Goal: Task Accomplishment & Management: Use online tool/utility

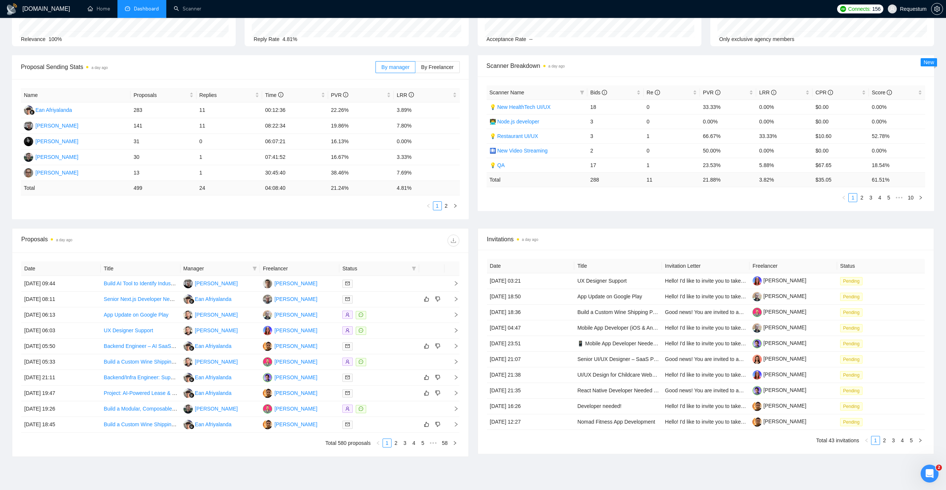
scroll to position [72, 0]
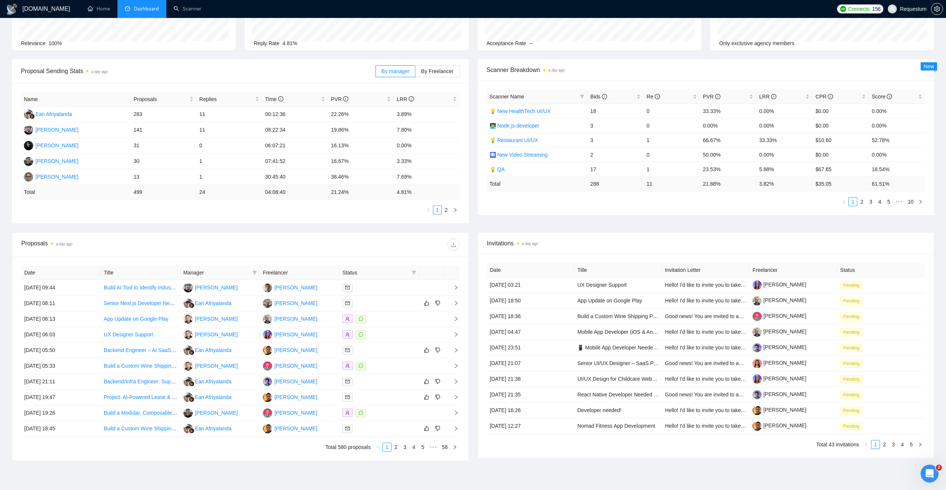
click at [229, 271] on span "Manager" at bounding box center [216, 272] width 66 height 8
click at [253, 274] on icon "filter" at bounding box center [254, 272] width 4 height 4
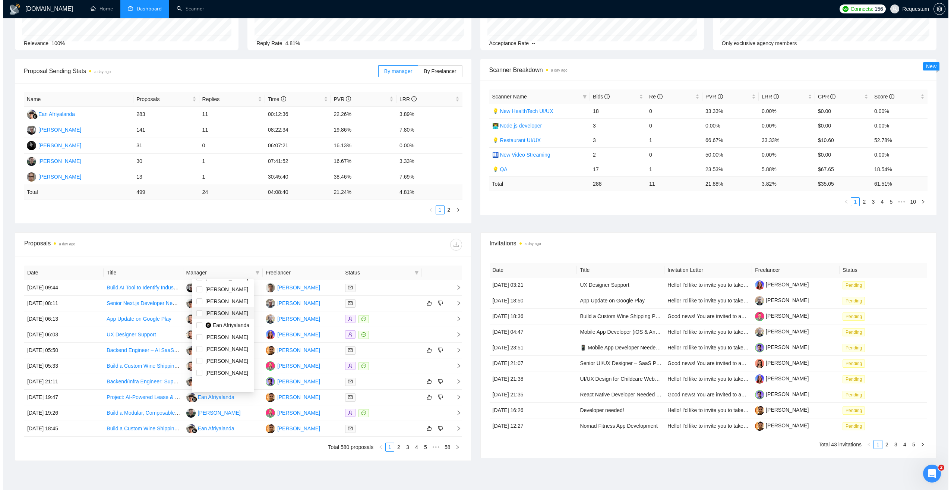
scroll to position [24, 0]
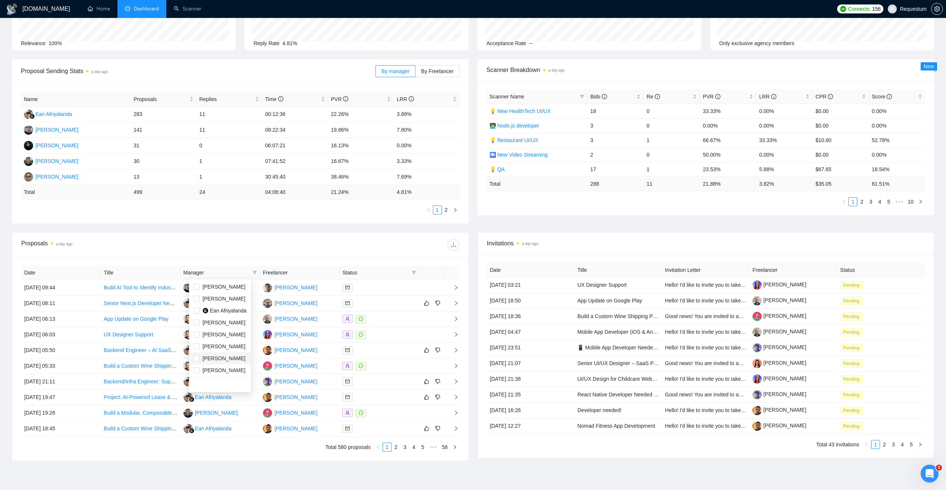
click at [223, 359] on span "Andrii Blond" at bounding box center [223, 358] width 43 height 6
checkbox input "true"
click at [255, 236] on div "Proposals a day ago" at bounding box center [240, 245] width 438 height 24
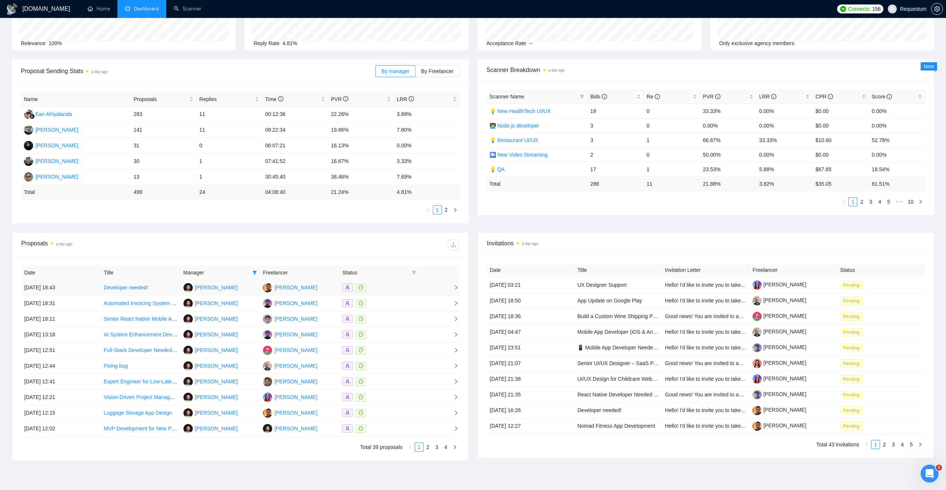
click at [387, 283] on div at bounding box center [378, 287] width 73 height 9
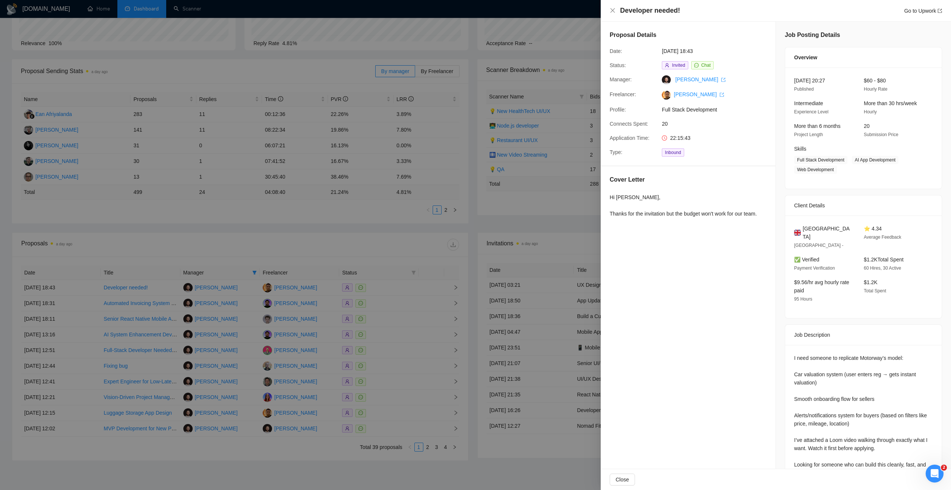
click at [330, 248] on div at bounding box center [475, 245] width 951 height 490
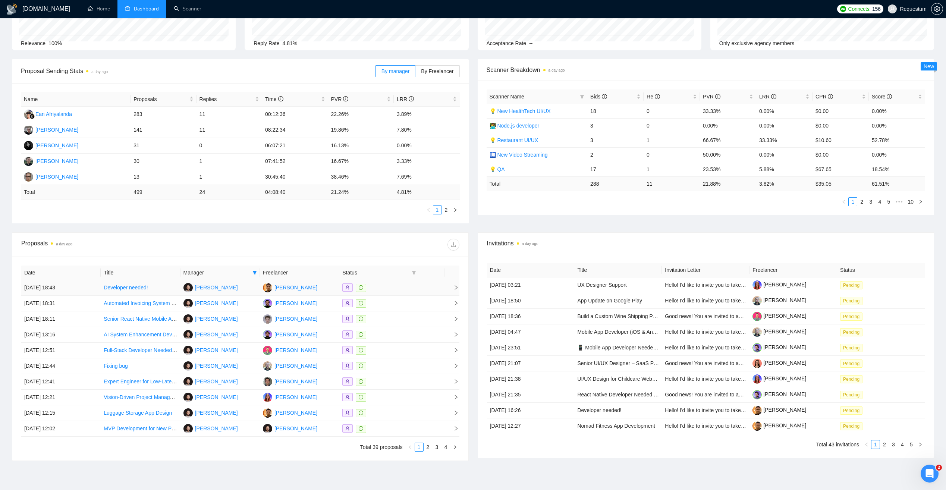
click at [393, 289] on div at bounding box center [378, 287] width 73 height 9
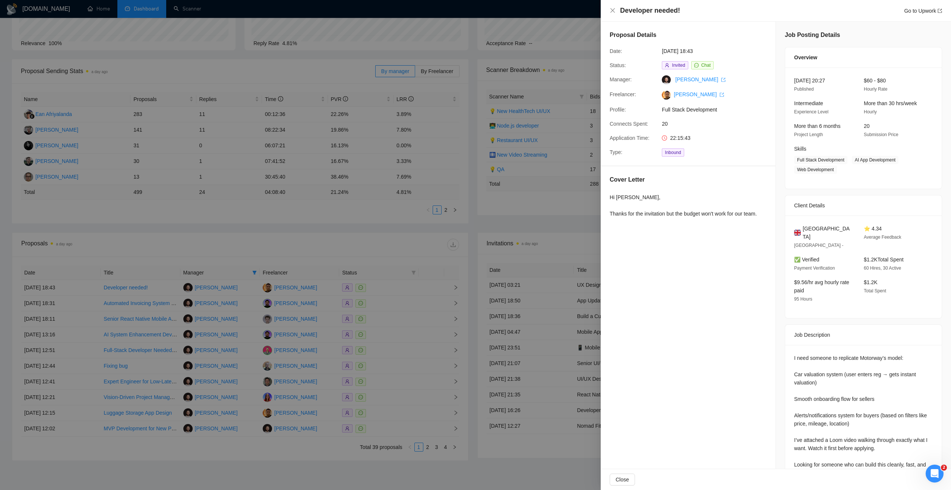
scroll to position [191, 0]
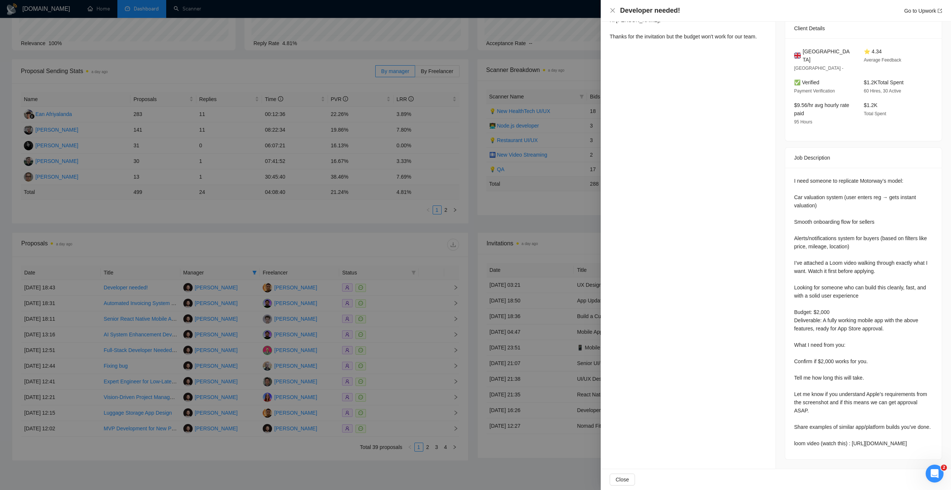
click at [326, 239] on div at bounding box center [475, 245] width 951 height 490
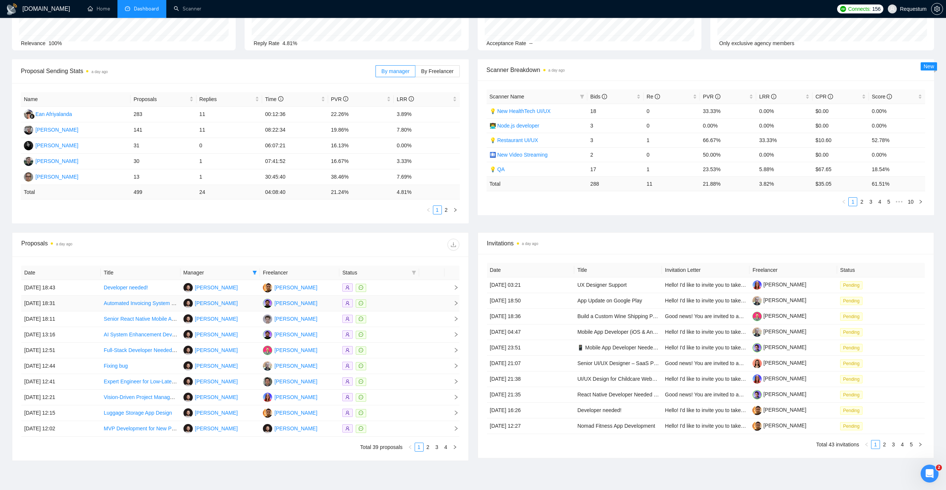
click at [396, 304] on div at bounding box center [378, 303] width 73 height 9
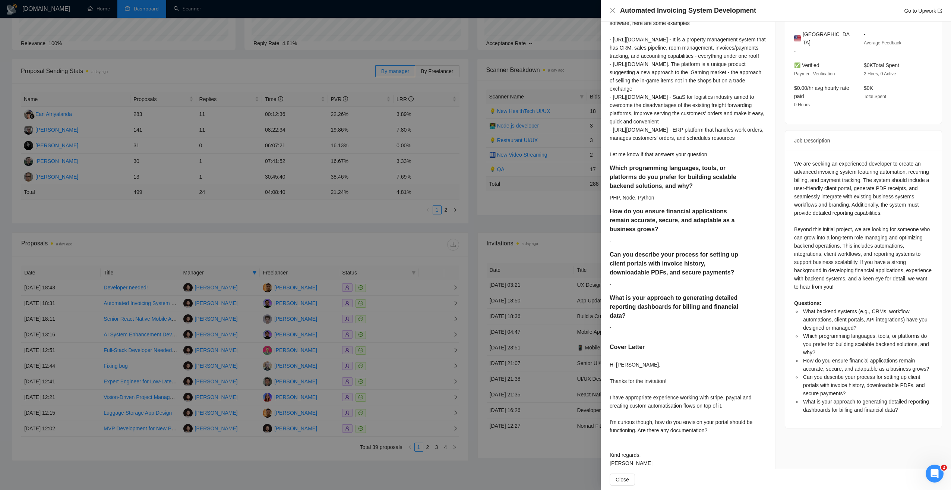
scroll to position [212, 0]
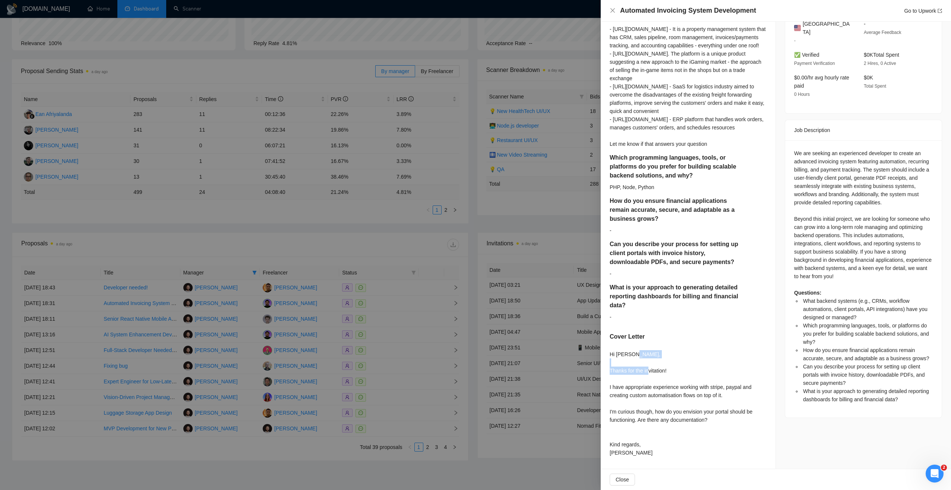
drag, startPoint x: 610, startPoint y: 373, endPoint x: 684, endPoint y: 372, distance: 74.2
click at [684, 372] on div "What backend systems (e.g., CRMs, workflow automations, client portals, API int…" at bounding box center [688, 215] width 175 height 507
copy div "Thanks for the invitation!"
click at [382, 237] on div at bounding box center [475, 245] width 951 height 490
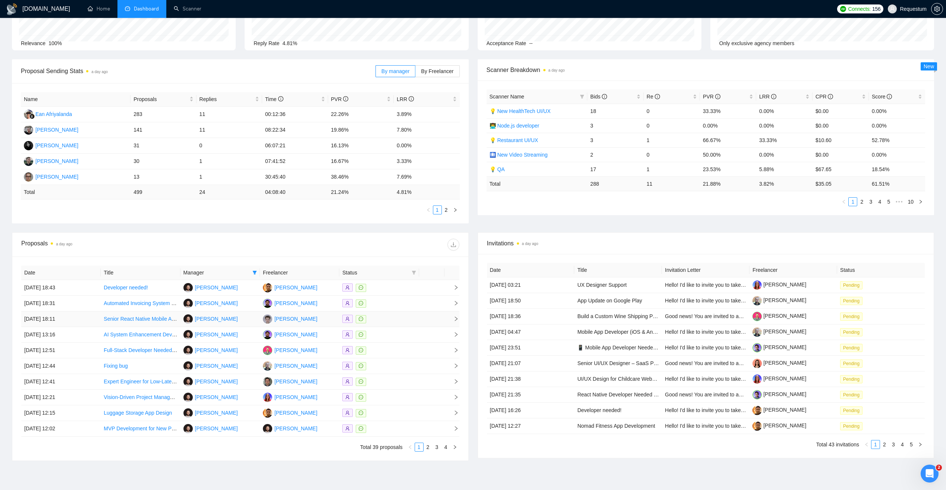
click at [384, 316] on div at bounding box center [378, 319] width 73 height 9
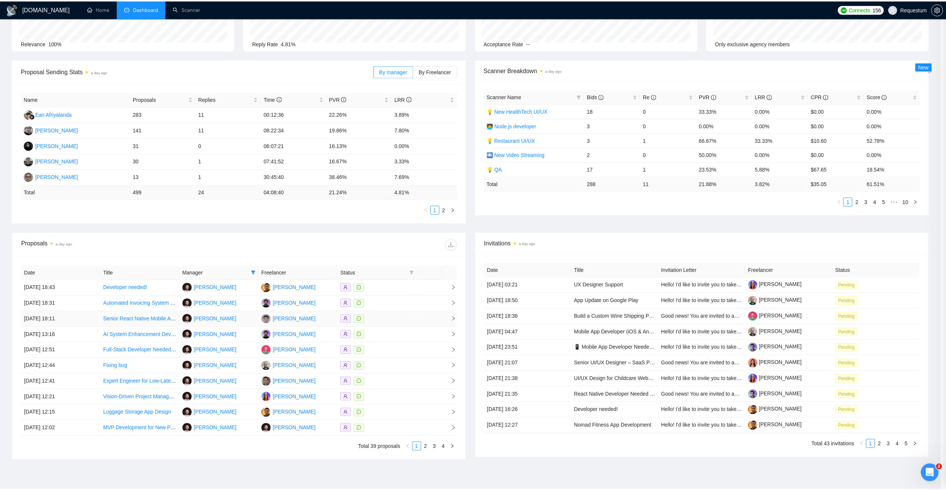
scroll to position [0, 0]
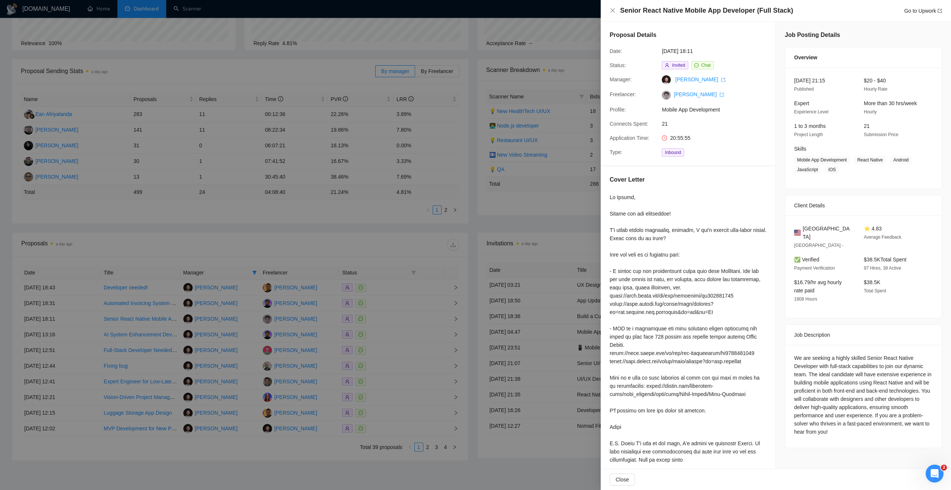
click at [390, 245] on div at bounding box center [475, 245] width 951 height 490
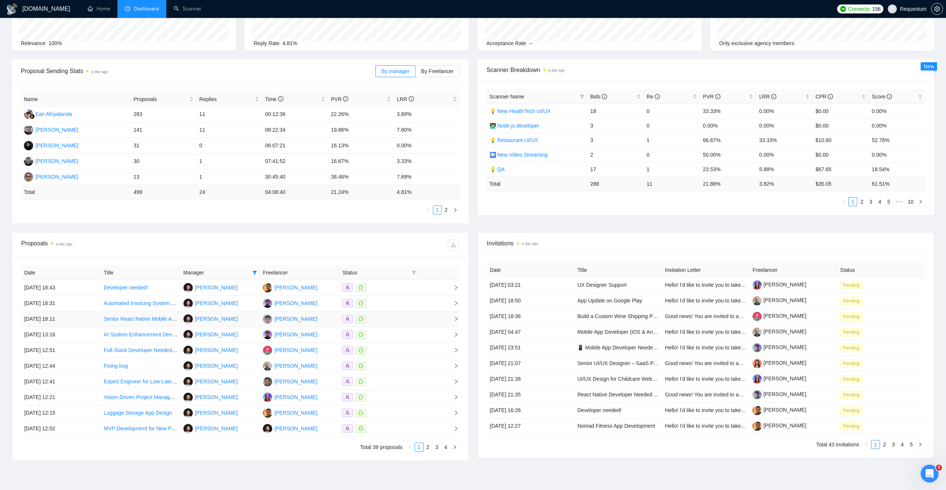
click at [398, 321] on div at bounding box center [378, 319] width 73 height 9
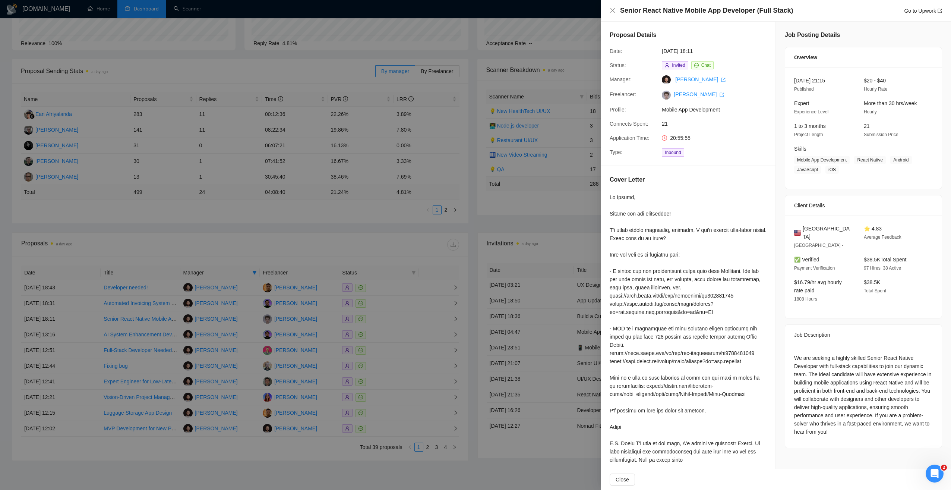
click at [394, 253] on div at bounding box center [475, 245] width 951 height 490
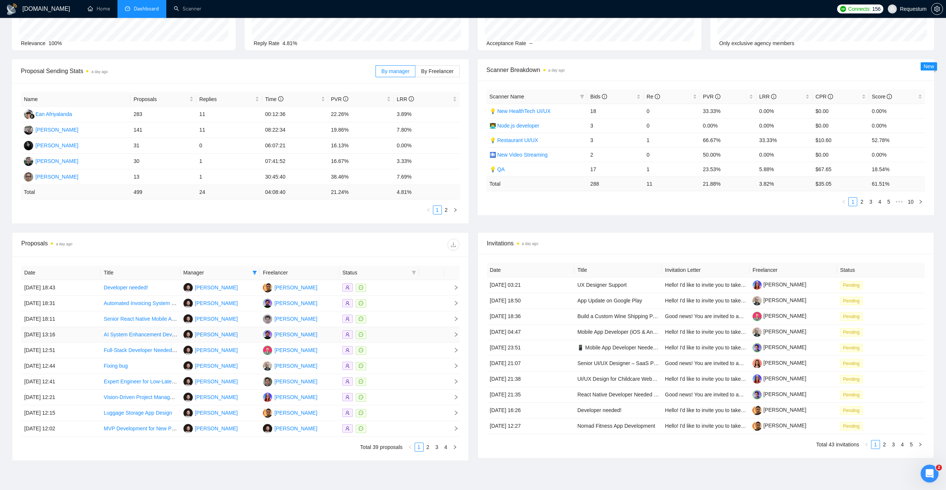
click at [391, 336] on div at bounding box center [378, 334] width 73 height 9
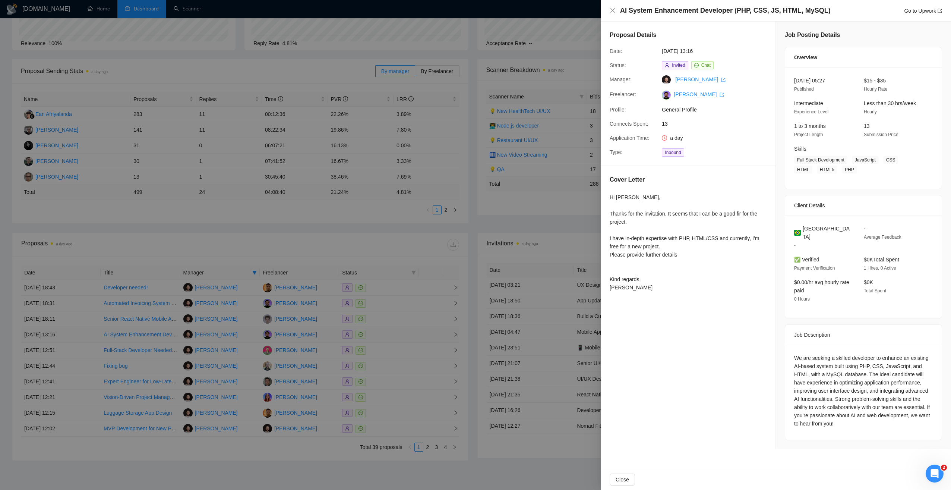
click at [391, 336] on div at bounding box center [475, 245] width 951 height 490
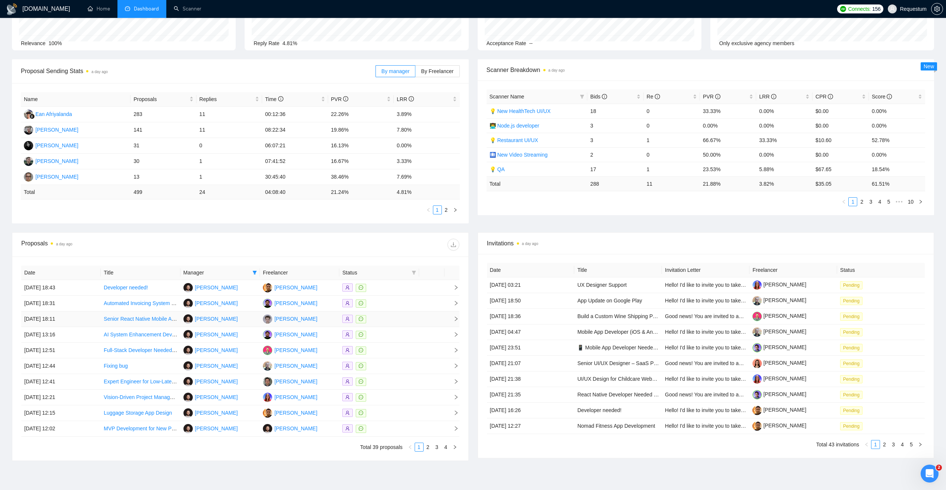
click at [388, 319] on div at bounding box center [378, 319] width 73 height 9
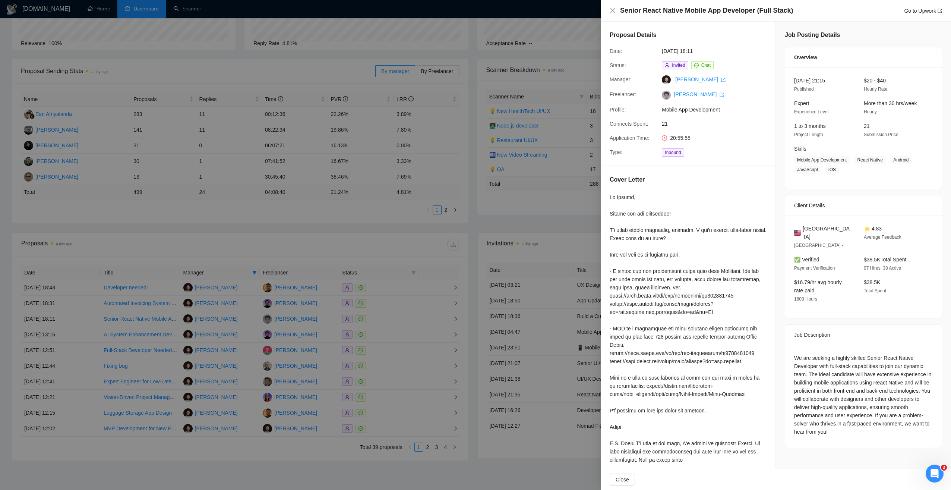
click at [229, 234] on div at bounding box center [475, 245] width 951 height 490
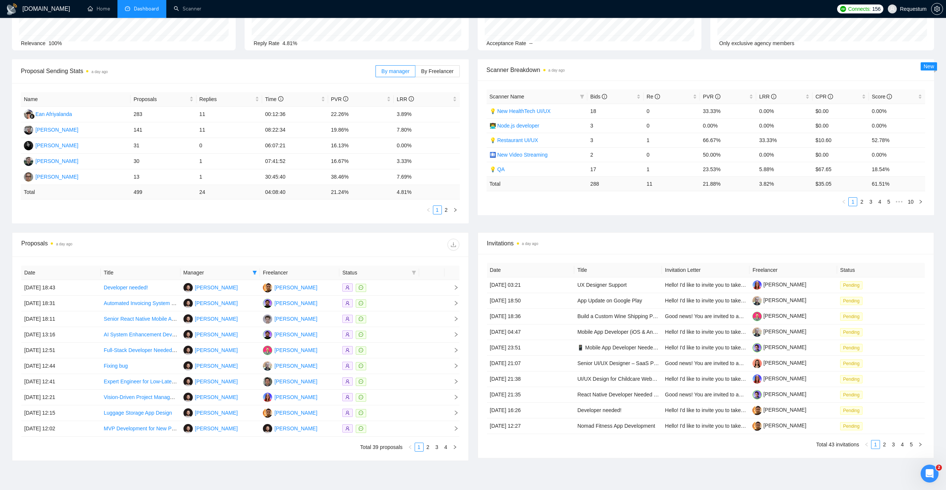
click at [241, 272] on span "Manager" at bounding box center [216, 272] width 66 height 8
click at [253, 274] on icon "filter" at bounding box center [254, 272] width 4 height 4
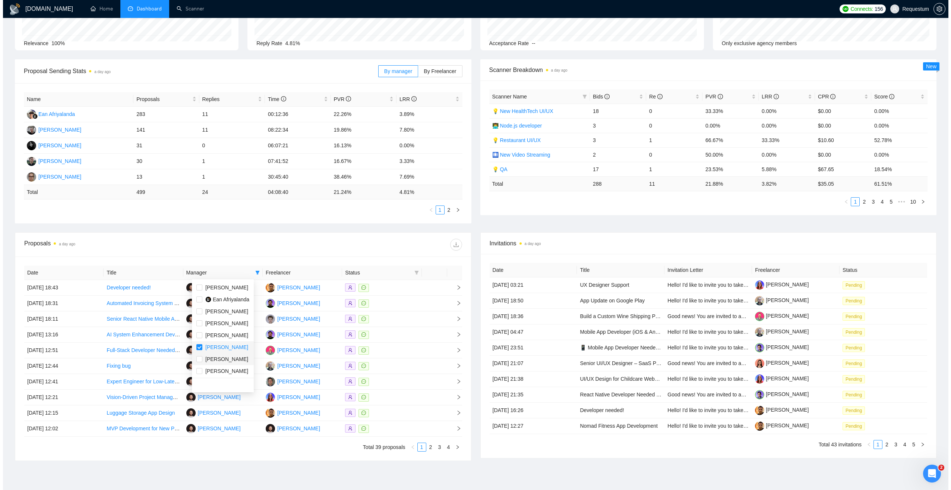
scroll to position [24, 0]
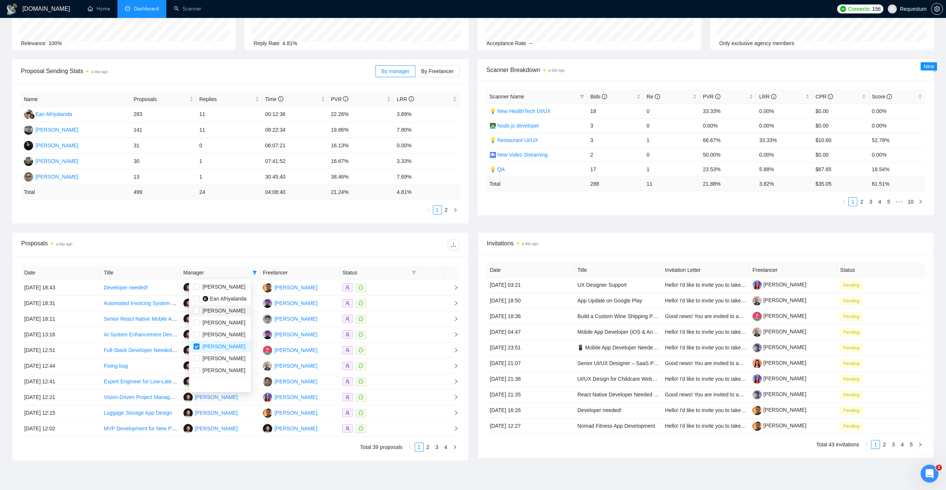
click at [220, 312] on span "Andrii Savka" at bounding box center [223, 311] width 43 height 6
checkbox input "true"
click at [227, 246] on div "Proposals a day ago" at bounding box center [130, 245] width 219 height 12
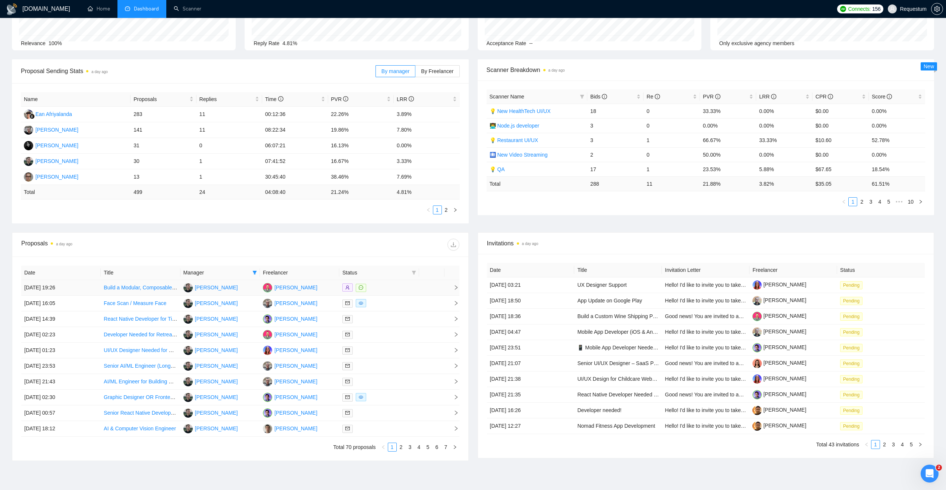
click at [385, 289] on div at bounding box center [378, 287] width 73 height 9
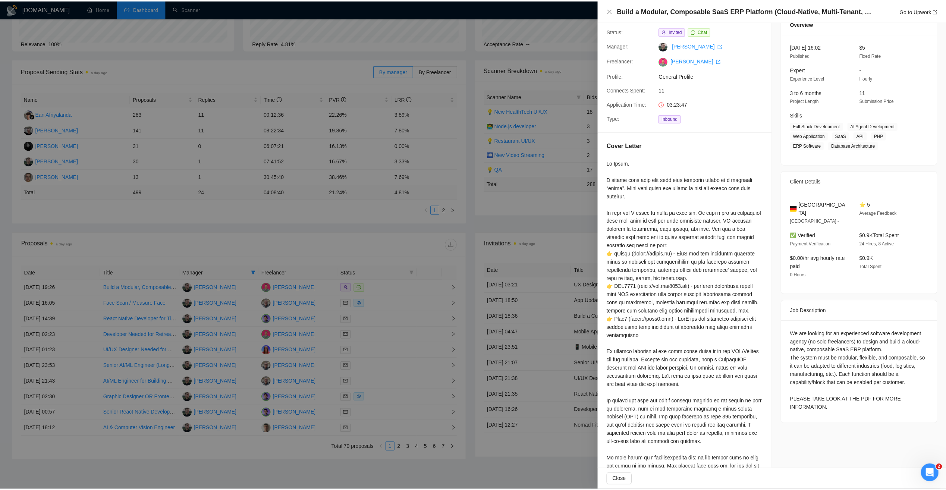
scroll to position [37, 0]
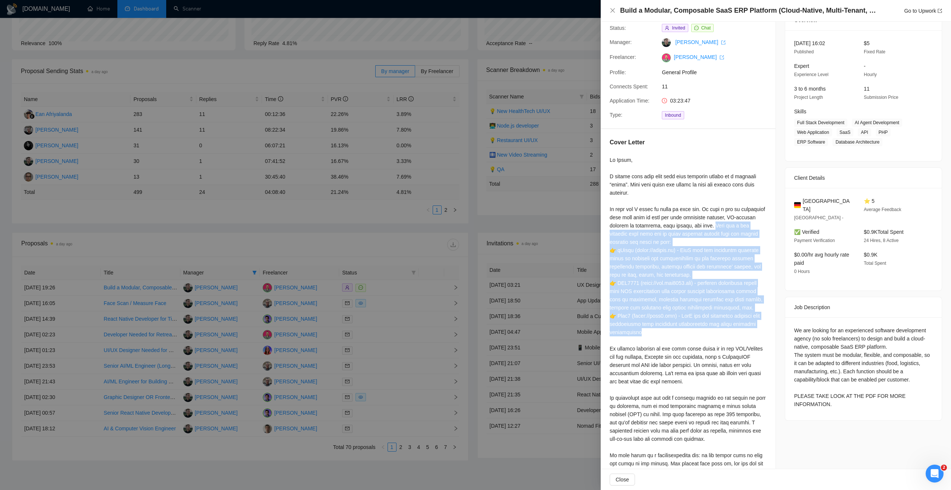
drag, startPoint x: 730, startPoint y: 226, endPoint x: 648, endPoint y: 328, distance: 131.2
click at [648, 328] on div at bounding box center [688, 361] width 157 height 410
copy div "Here are a few examples that show how we build flexible systems that can handle…"
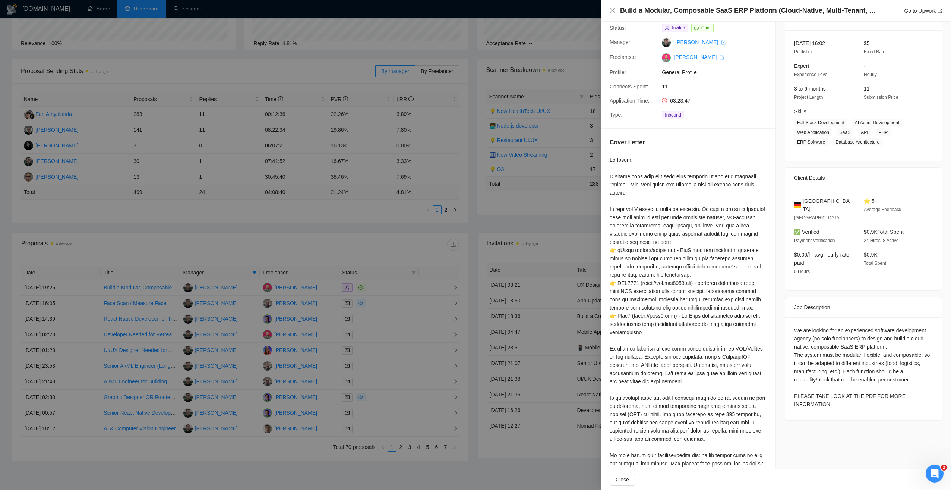
click at [480, 226] on div at bounding box center [475, 245] width 951 height 490
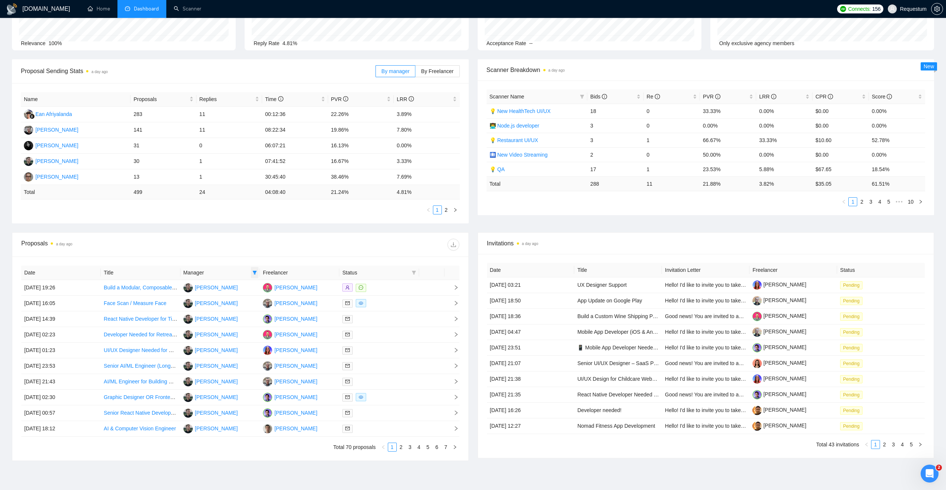
click at [255, 271] on icon "filter" at bounding box center [255, 273] width 4 height 4
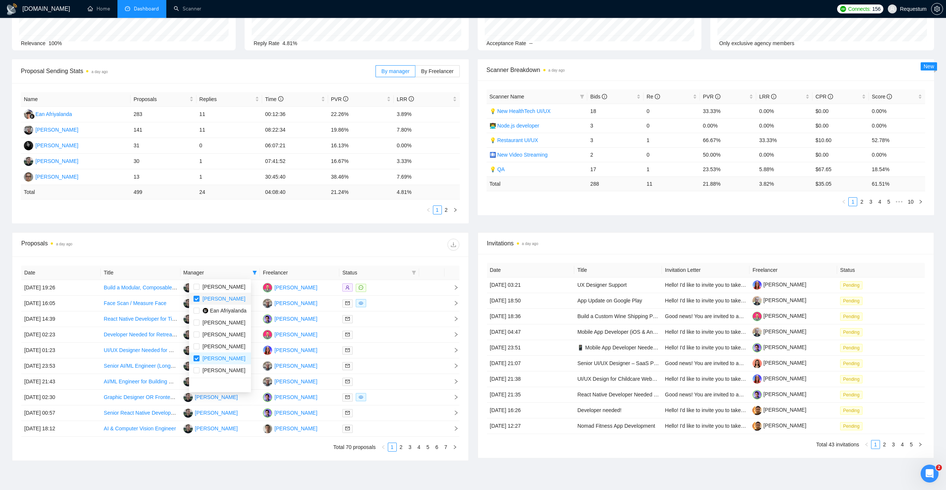
click at [224, 302] on span "Andrii Savka" at bounding box center [223, 299] width 43 height 6
checkbox input "false"
click at [236, 247] on div "Proposals a day ago" at bounding box center [130, 245] width 219 height 12
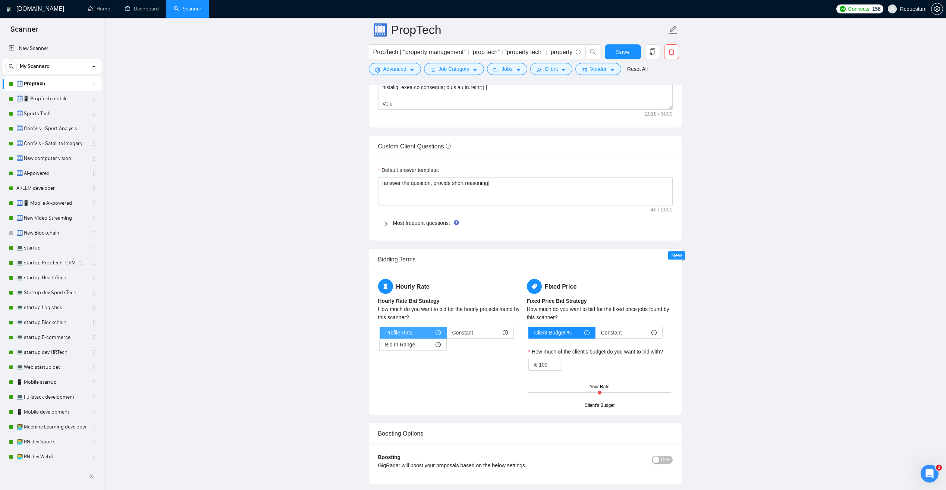
scroll to position [1007, 0]
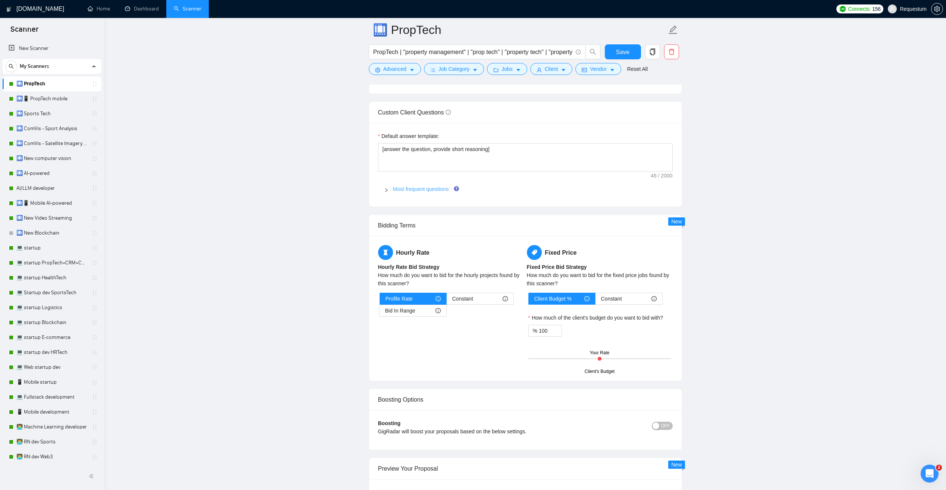
click at [422, 191] on link "Most frequent questions:" at bounding box center [421, 189] width 57 height 6
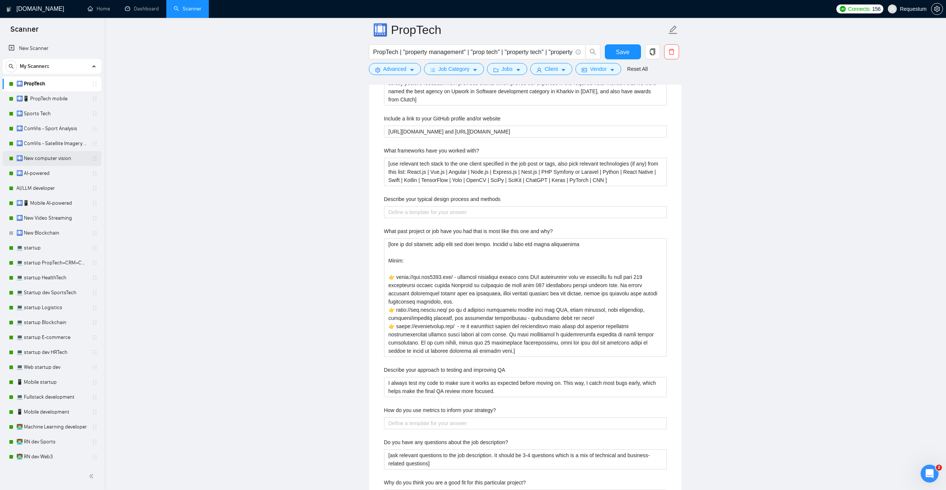
scroll to position [1156, 0]
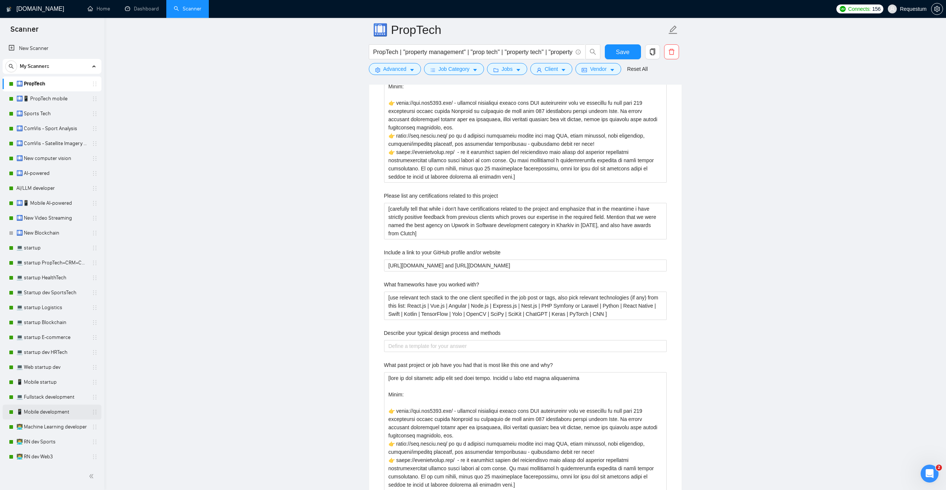
click at [59, 413] on link "📱 Mobile development" at bounding box center [51, 411] width 71 height 15
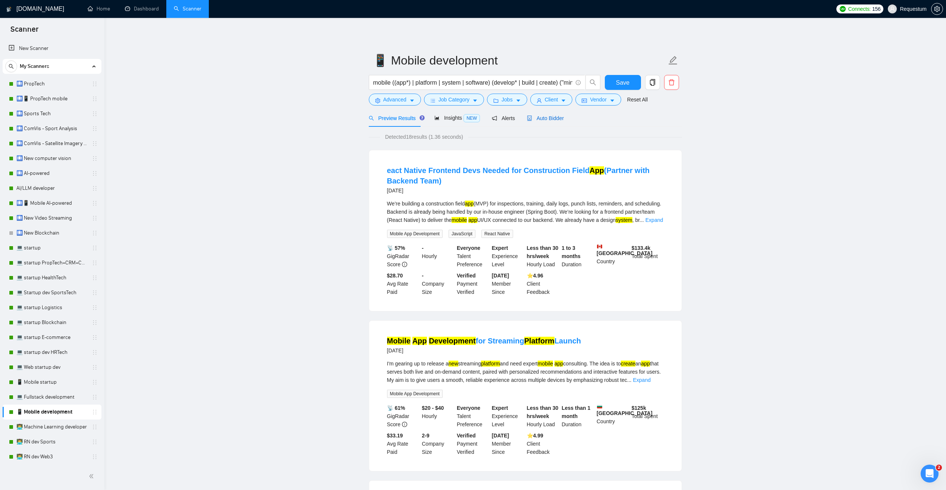
click at [543, 117] on span "Auto Bidder" at bounding box center [545, 118] width 37 height 6
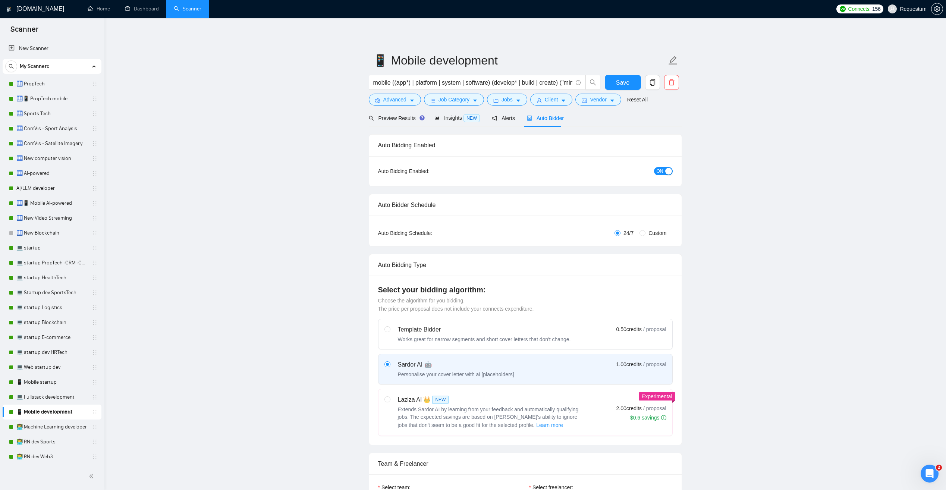
checkbox input "true"
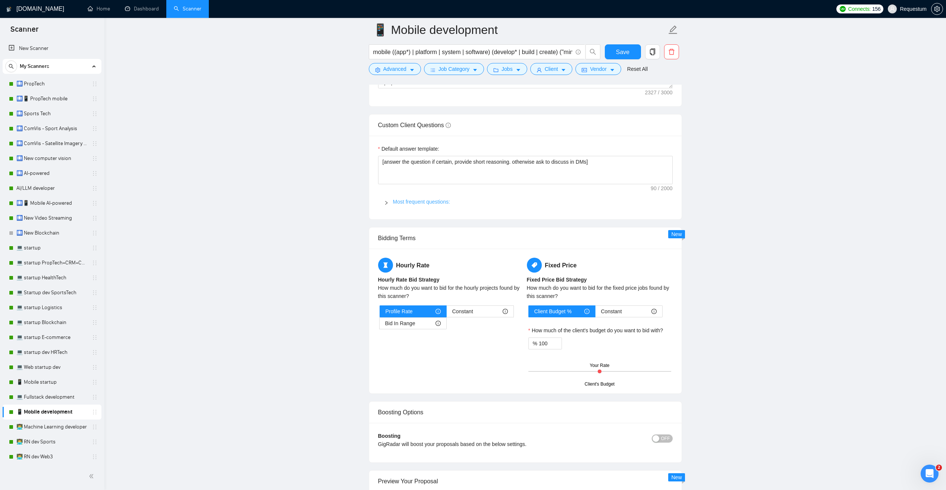
click at [414, 199] on link "Most frequent questions:" at bounding box center [421, 202] width 57 height 6
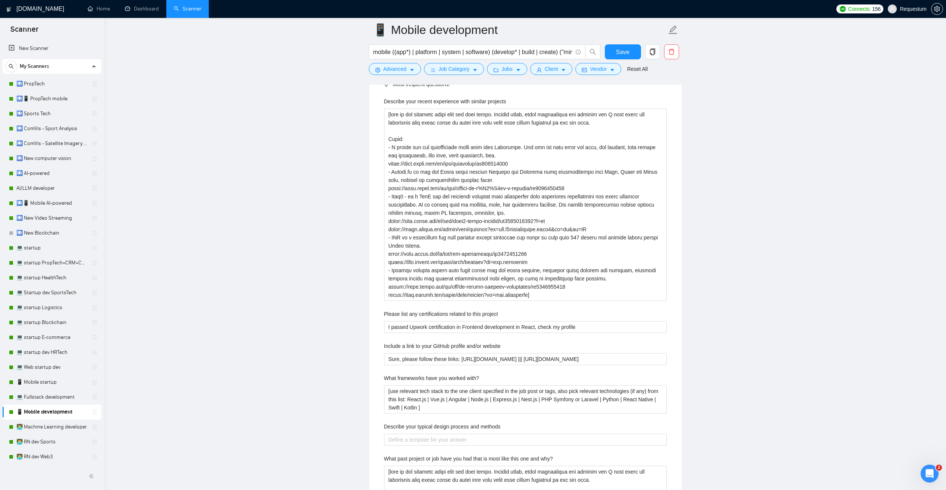
scroll to position [1230, 0]
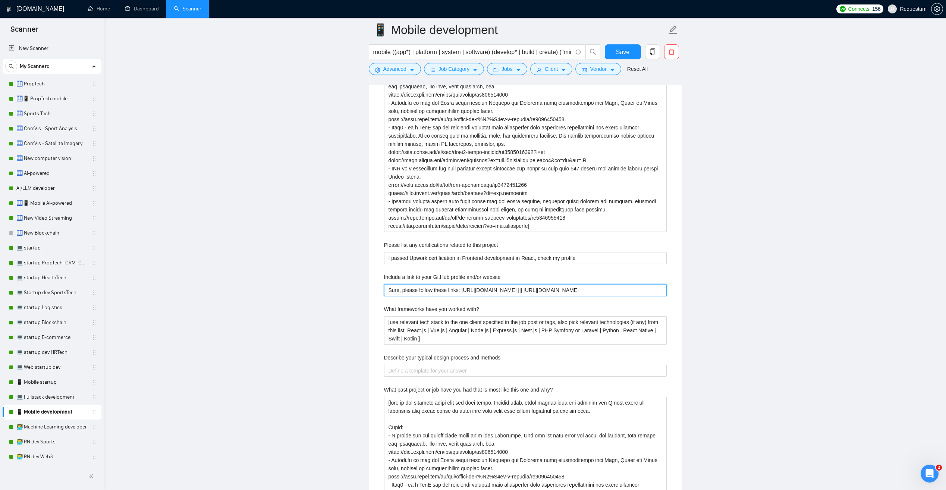
drag, startPoint x: 612, startPoint y: 281, endPoint x: 338, endPoint y: 285, distance: 274.4
click at [338, 285] on main "📱 Mobile development mobile ((app*) | platform | system | software) (develop* |…" at bounding box center [525, 348] width 818 height 3097
click at [354, 284] on main "📱 Mobile development mobile ((app*) | platform | system | software) (develop* |…" at bounding box center [525, 348] width 818 height 3097
drag, startPoint x: 419, startPoint y: 325, endPoint x: 376, endPoint y: 301, distance: 49.8
click at [376, 301] on div "Default answer template: [answer the question if certain, provide short reasoni…" at bounding box center [525, 420] width 312 height 943
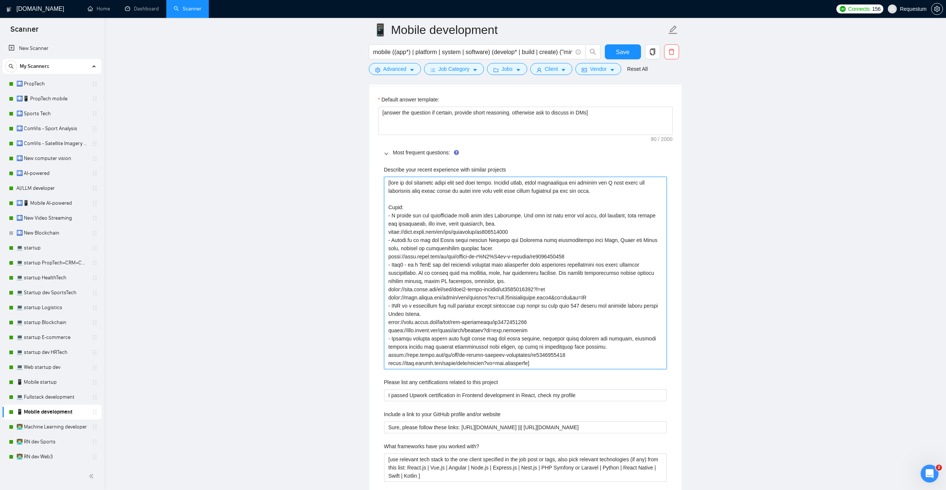
scroll to position [1118, 0]
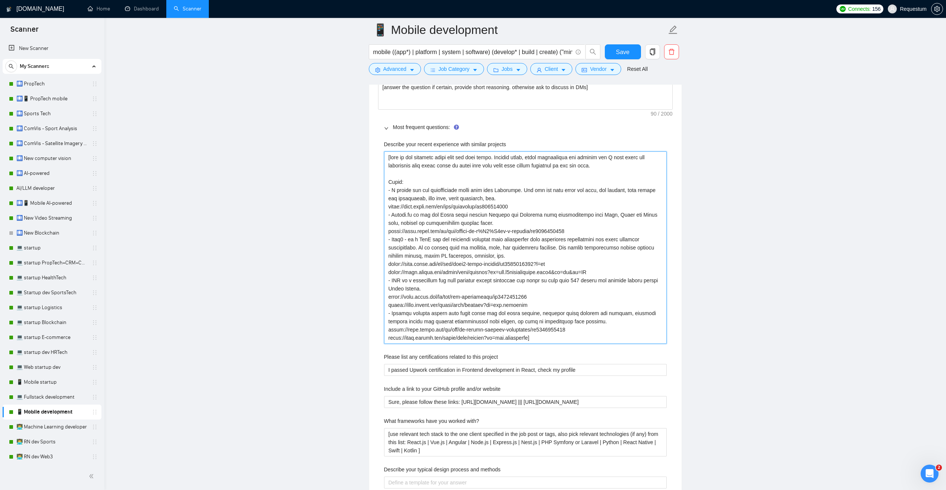
drag, startPoint x: 388, startPoint y: 216, endPoint x: 582, endPoint y: 324, distance: 222.0
click at [582, 324] on projects "Describe your recent experience with similar projects" at bounding box center [525, 247] width 283 height 192
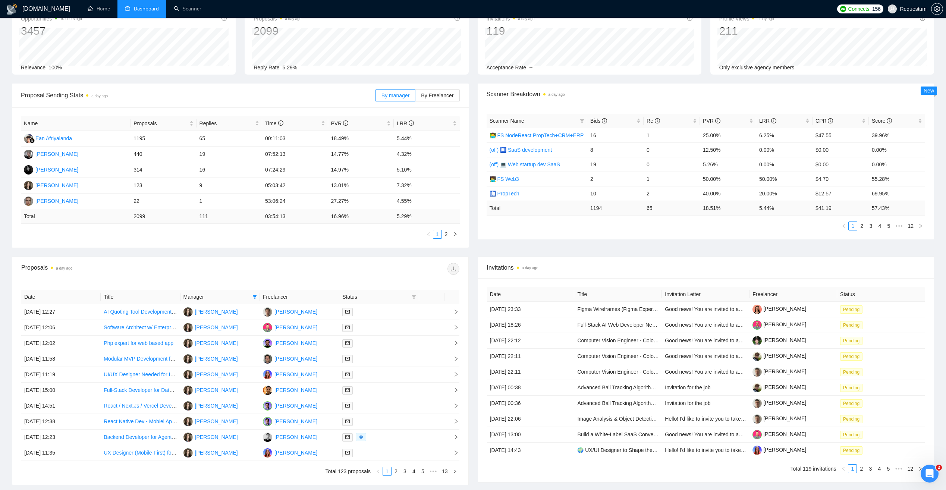
scroll to position [35, 0]
